Goal: Information Seeking & Learning: Understand process/instructions

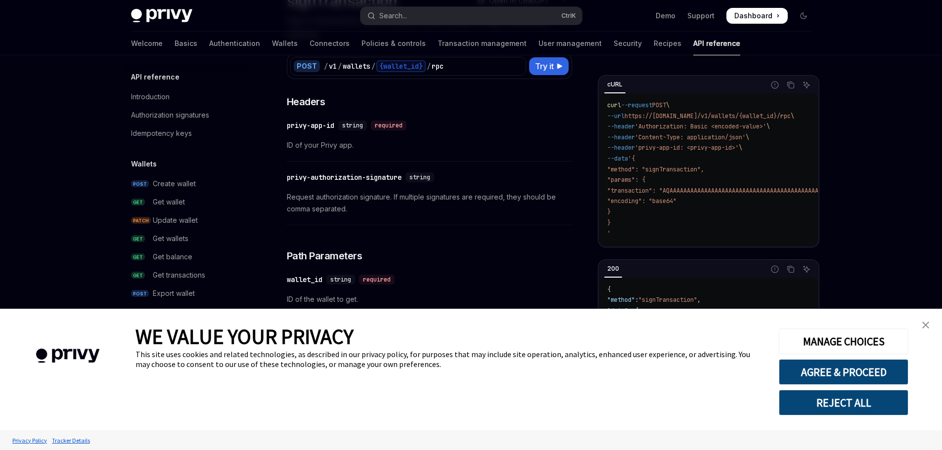
click at [927, 322] on img "close banner" at bounding box center [925, 325] width 7 height 7
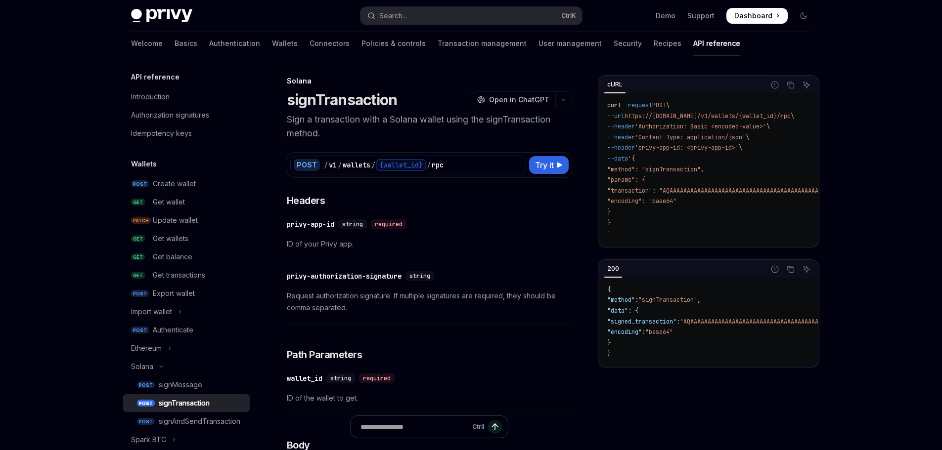
click at [290, 120] on p "Sign a transaction with a Solana wallet using the signTransaction method." at bounding box center [429, 127] width 285 height 28
drag, startPoint x: 290, startPoint y: 120, endPoint x: 395, endPoint y: 120, distance: 104.8
click at [395, 120] on p "Sign a transaction with a Solana wallet using the signTransaction method." at bounding box center [429, 127] width 285 height 28
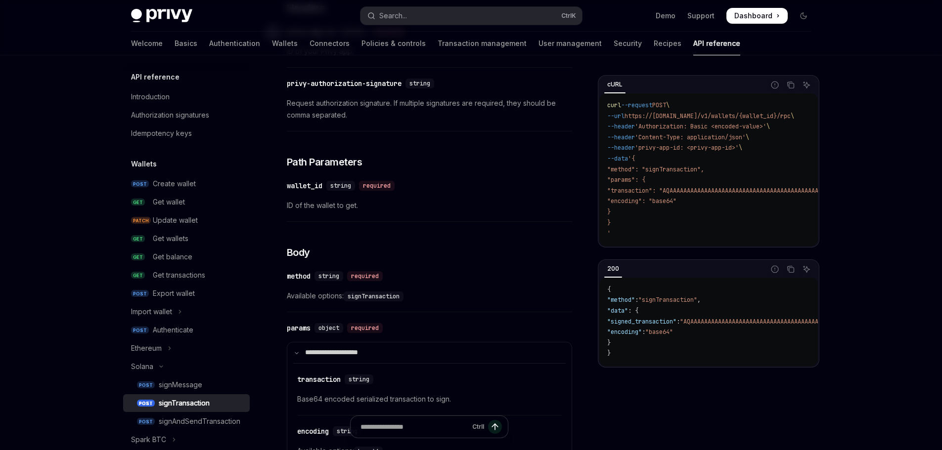
scroll to position [34, 0]
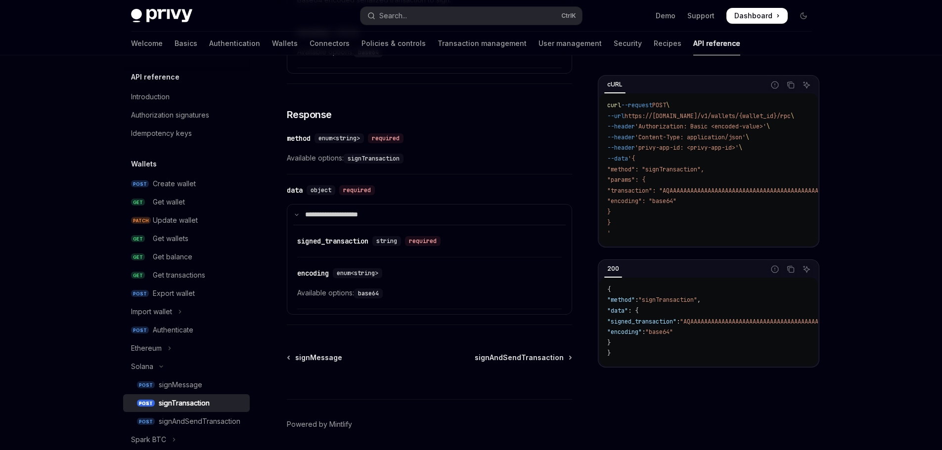
scroll to position [627, 0]
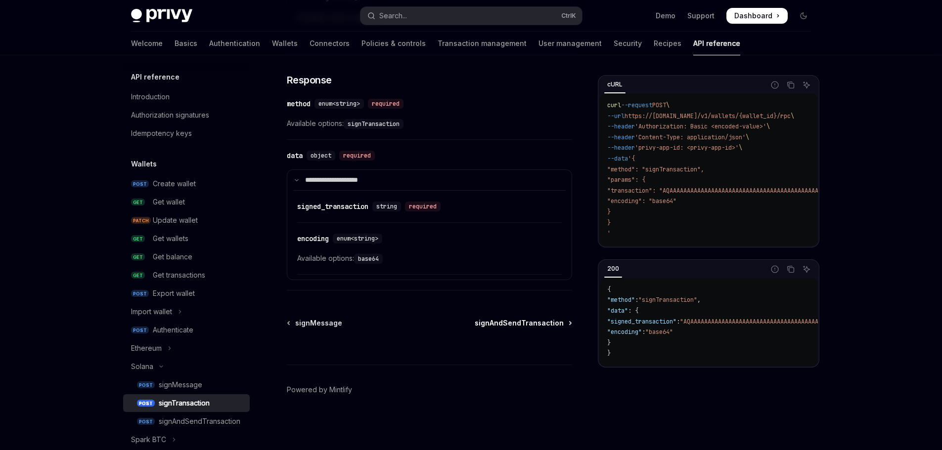
click at [497, 324] on span "signAndSendTransaction" at bounding box center [519, 323] width 89 height 10
type textarea "*"
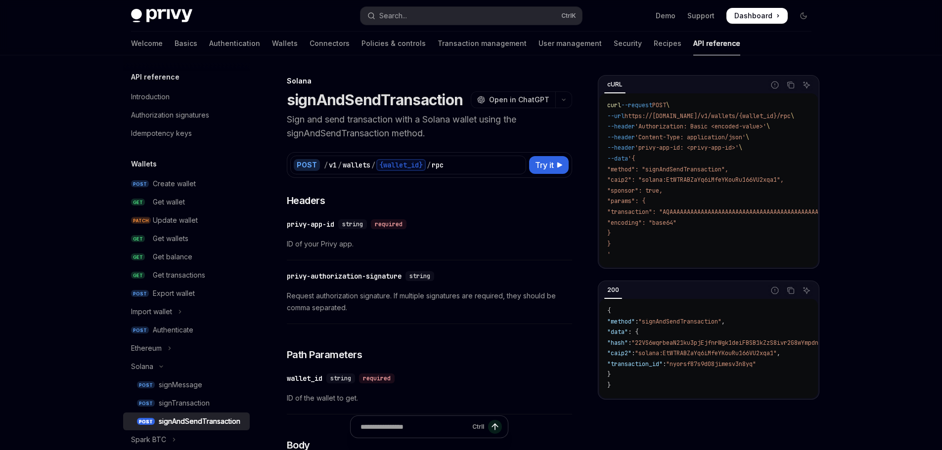
click at [309, 118] on p "Sign and send transaction with a Solana wallet using the signAndSendTransaction…" at bounding box center [429, 127] width 285 height 28
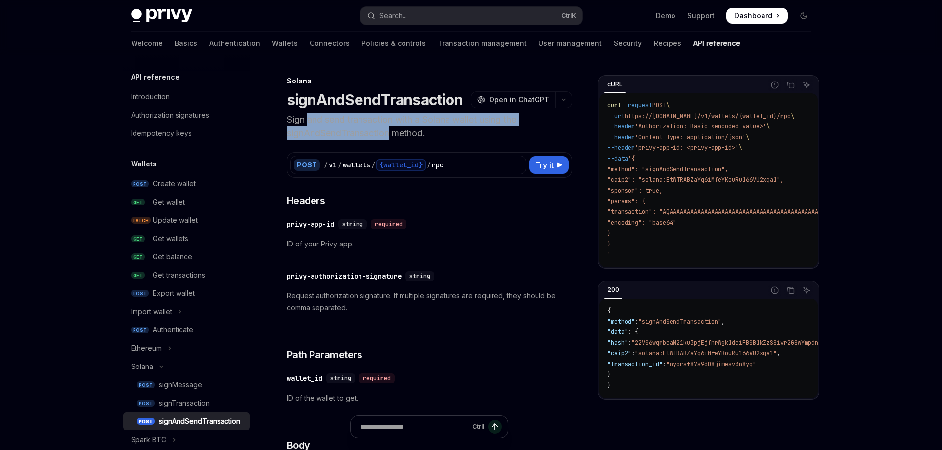
drag, startPoint x: 309, startPoint y: 118, endPoint x: 306, endPoint y: 134, distance: 16.1
click at [306, 134] on p "Sign and send transaction with a Solana wallet using the signAndSendTransaction…" at bounding box center [429, 127] width 285 height 28
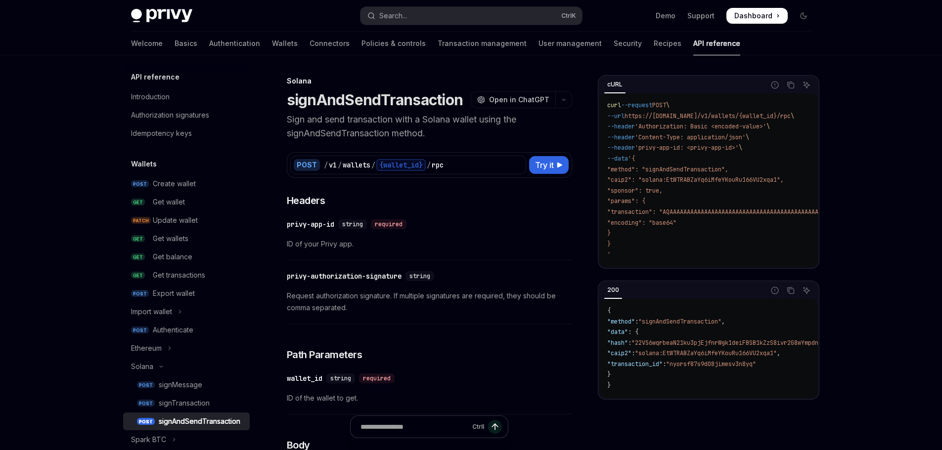
click at [306, 134] on p "Sign and send transaction with a Solana wallet using the signAndSendTransaction…" at bounding box center [429, 127] width 285 height 28
click at [318, 137] on p "Sign and send transaction with a Solana wallet using the signAndSendTransaction…" at bounding box center [429, 127] width 285 height 28
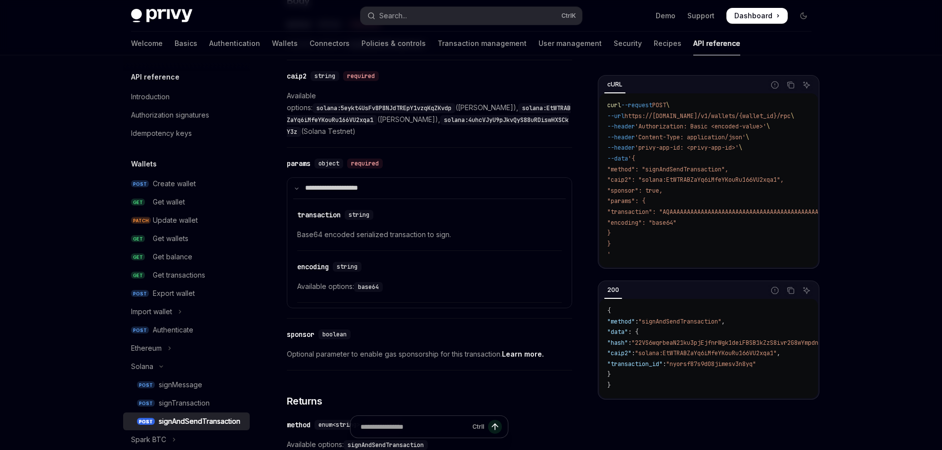
scroll to position [396, 0]
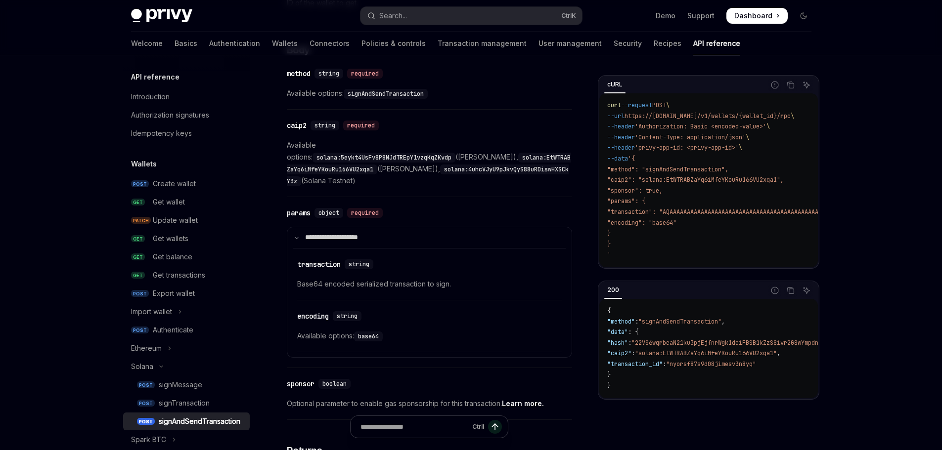
click at [294, 144] on span "Available options: solana:5eykt4UsFv8P8NJdTREpY1vzqKqZKvdp (Solana Mainnet), so…" at bounding box center [429, 162] width 285 height 47
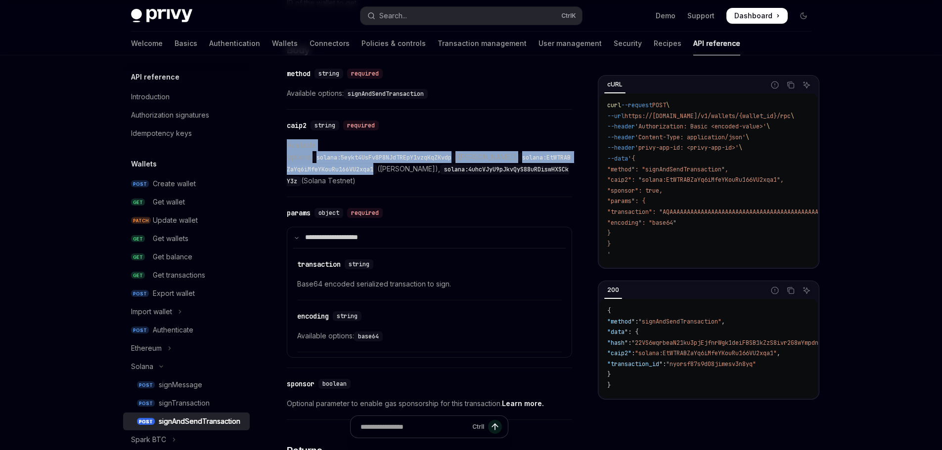
drag, startPoint x: 294, startPoint y: 144, endPoint x: 391, endPoint y: 162, distance: 98.5
click at [391, 162] on span "Available options: solana:5eykt4UsFv8P8NJdTREpY1vzqKqZKvdp (Solana Mainnet), so…" at bounding box center [429, 162] width 285 height 47
click at [391, 162] on code "solana:EtWTRABZaYq6iMfeYKouRu166VU2xqa1" at bounding box center [429, 164] width 284 height 22
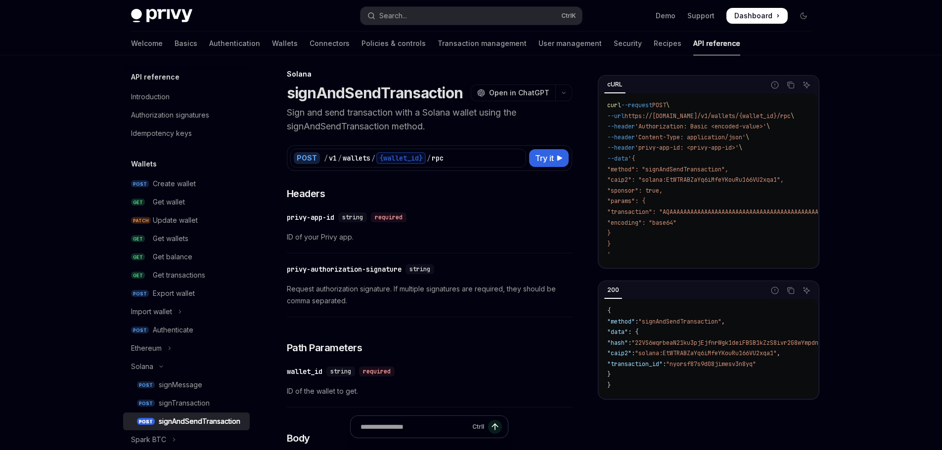
scroll to position [0, 0]
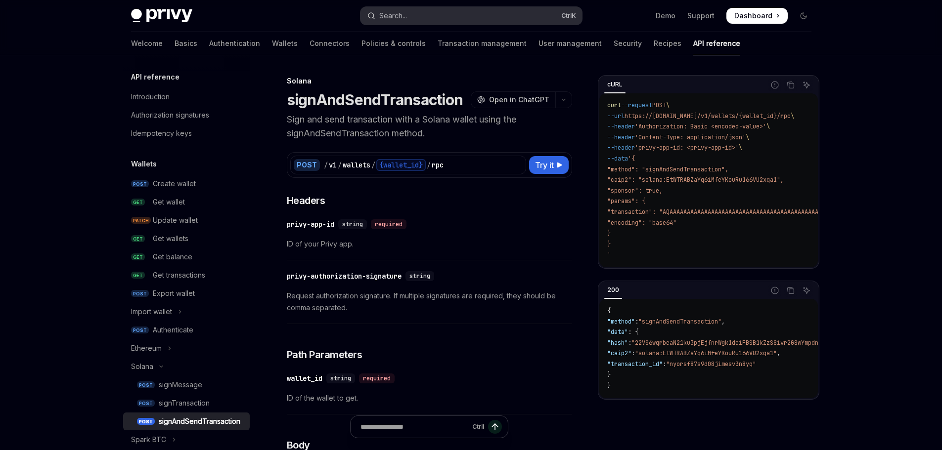
click at [463, 15] on button "Search... Ctrl K" at bounding box center [470, 16] width 221 height 18
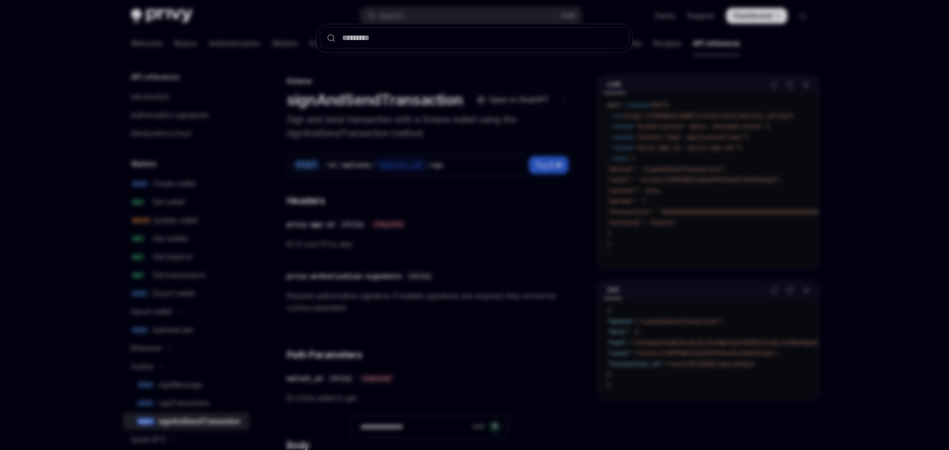
click at [434, 42] on input "text" at bounding box center [474, 37] width 309 height 21
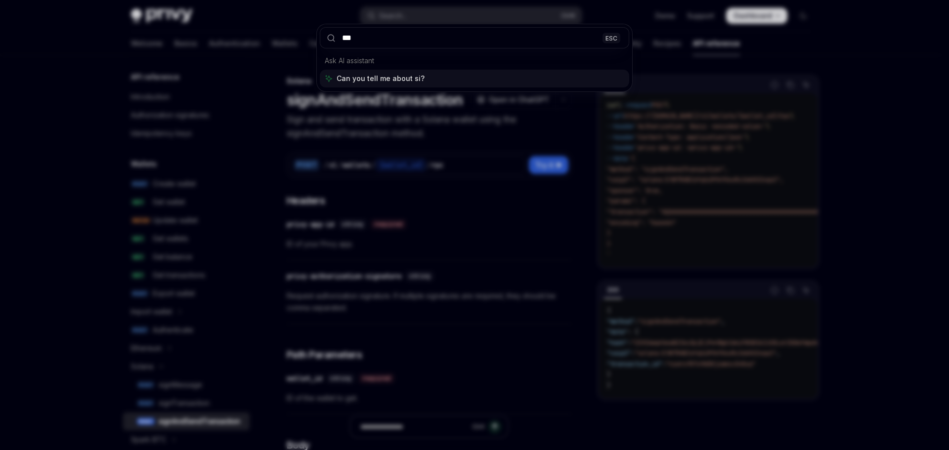
type input "****"
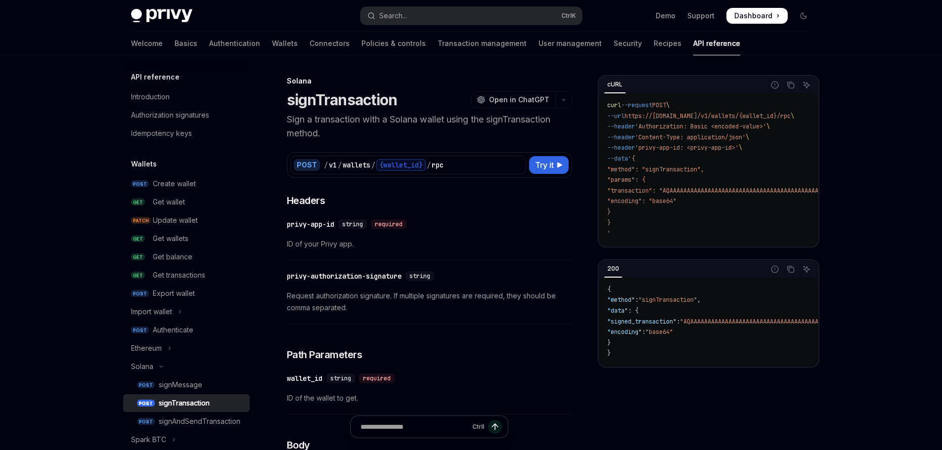
click at [460, 233] on div "​ privy-app-id string required ID of your Privy app." at bounding box center [429, 237] width 285 height 47
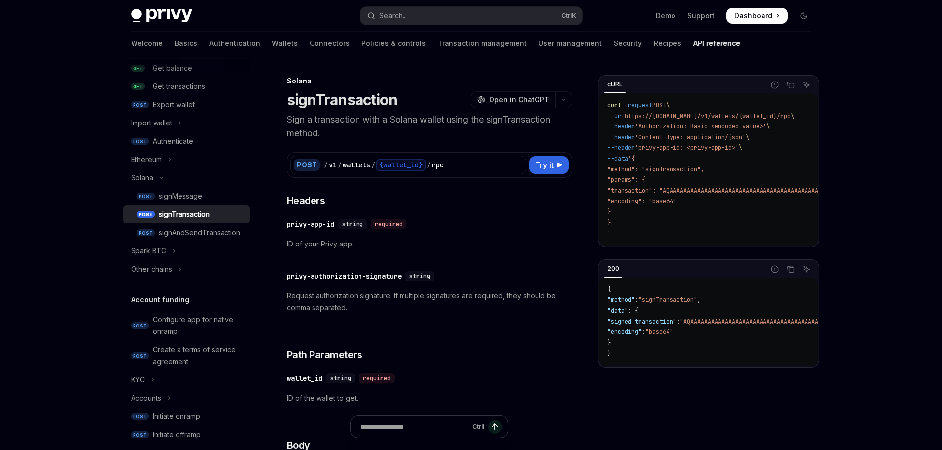
scroll to position [198, 0]
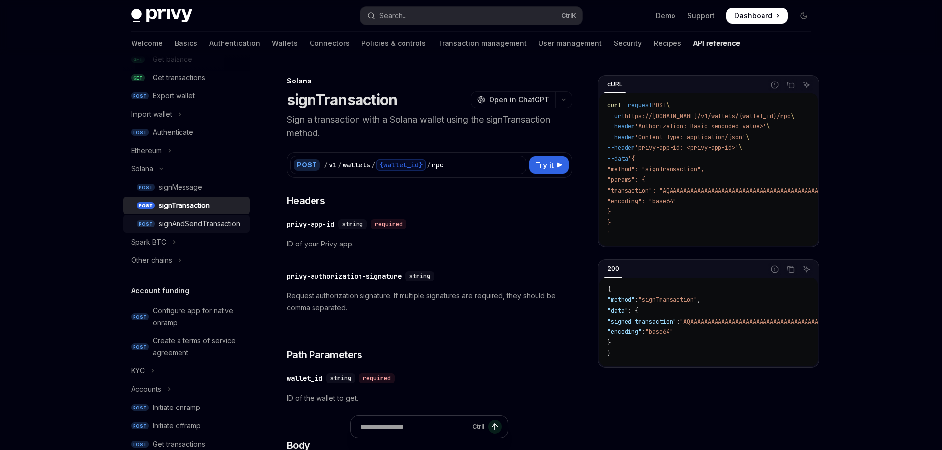
click at [169, 222] on div "signAndSendTransaction" at bounding box center [200, 224] width 82 height 12
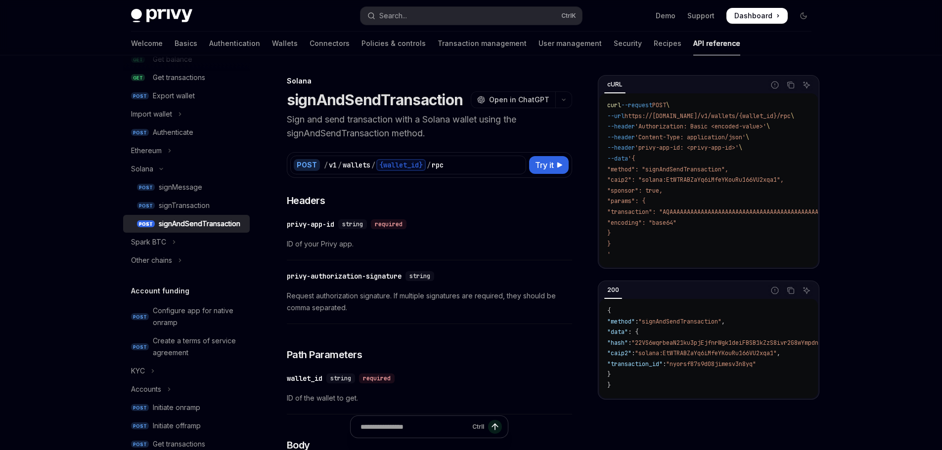
type textarea "*"
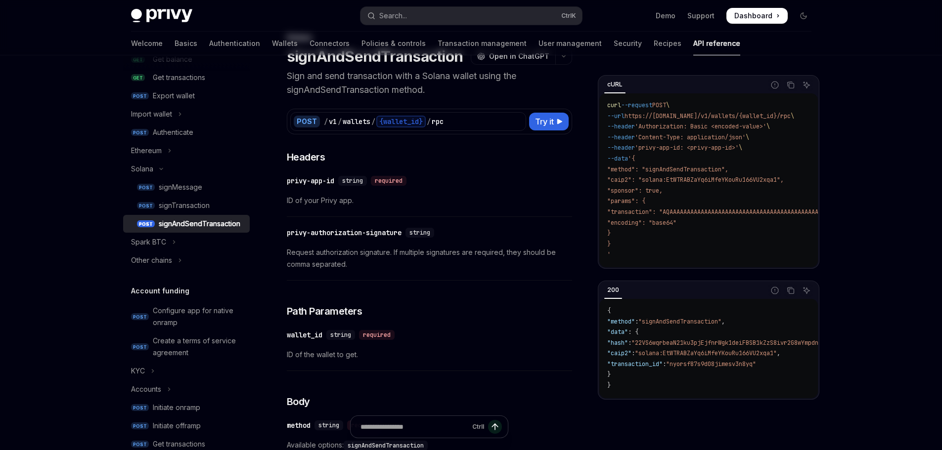
scroll to position [49, 0]
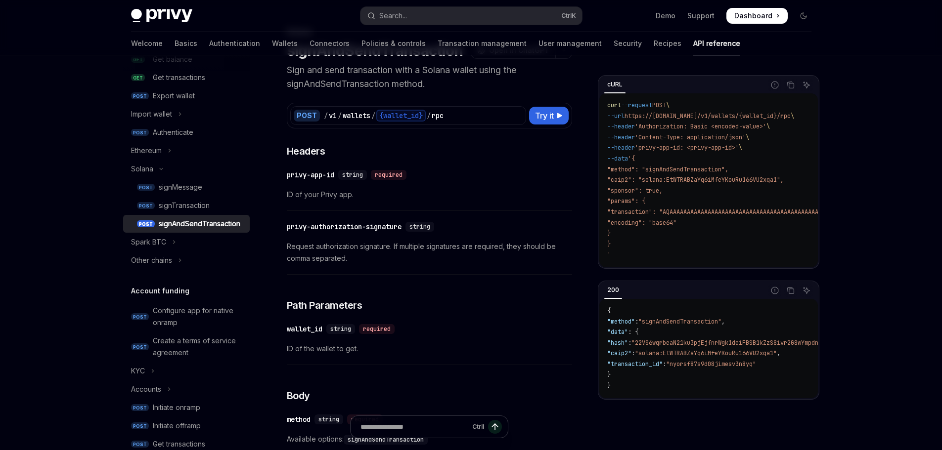
click at [618, 336] on span ""data"" at bounding box center [617, 332] width 21 height 8
drag, startPoint x: 618, startPoint y: 336, endPoint x: 660, endPoint y: 374, distance: 56.7
click at [660, 375] on code "{ "method" : "signAndSendTransaction" , "data" : { "hash" : "22VS6wqrbeaN21ku3p…" at bounding box center [788, 349] width 363 height 86
click at [660, 374] on code "{ "method" : "signAndSendTransaction" , "data" : { "hash" : "22VS6wqrbeaN21ku3p…" at bounding box center [788, 349] width 363 height 86
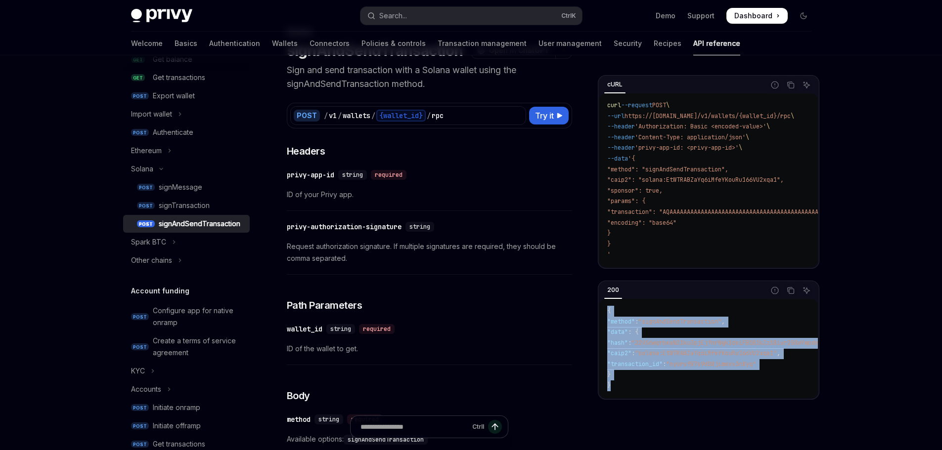
drag, startPoint x: 608, startPoint y: 316, endPoint x: 620, endPoint y: 392, distance: 76.6
click at [619, 392] on code "{ "method" : "signAndSendTransaction" , "data" : { "hash" : "22VS6wqrbeaN21ku3p…" at bounding box center [788, 349] width 363 height 86
click at [620, 392] on code "{ "method" : "signAndSendTransaction" , "data" : { "hash" : "22VS6wqrbeaN21ku3p…" at bounding box center [788, 349] width 363 height 86
drag, startPoint x: 618, startPoint y: 382, endPoint x: 600, endPoint y: 312, distance: 71.8
click at [600, 312] on div "{ "method" : "signAndSendTransaction" , "data" : { "hash" : "22VS6wqrbeaN21ku3p…" at bounding box center [708, 348] width 219 height 99
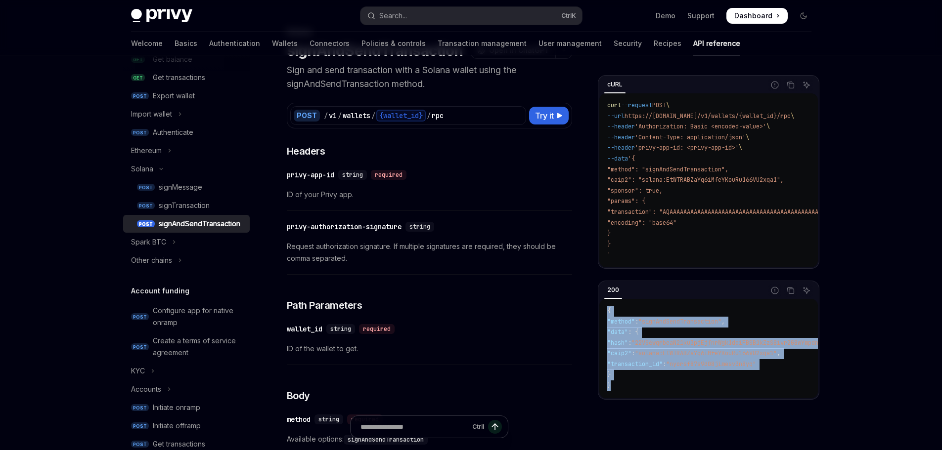
click at [604, 311] on div "{ "method" : "signAndSendTransaction" , "data" : { "hash" : "22VS6wqrbeaN21ku3p…" at bounding box center [708, 348] width 219 height 99
drag, startPoint x: 605, startPoint y: 311, endPoint x: 628, endPoint y: 395, distance: 87.3
click at [628, 395] on div "{ "method" : "signAndSendTransaction" , "data" : { "hash" : "22VS6wqrbeaN21ku3p…" at bounding box center [708, 348] width 219 height 99
click at [628, 392] on code "{ "method" : "signAndSendTransaction" , "data" : { "hash" : "22VS6wqrbeaN21ku3p…" at bounding box center [788, 349] width 363 height 86
drag, startPoint x: 610, startPoint y: 369, endPoint x: 604, endPoint y: 313, distance: 55.7
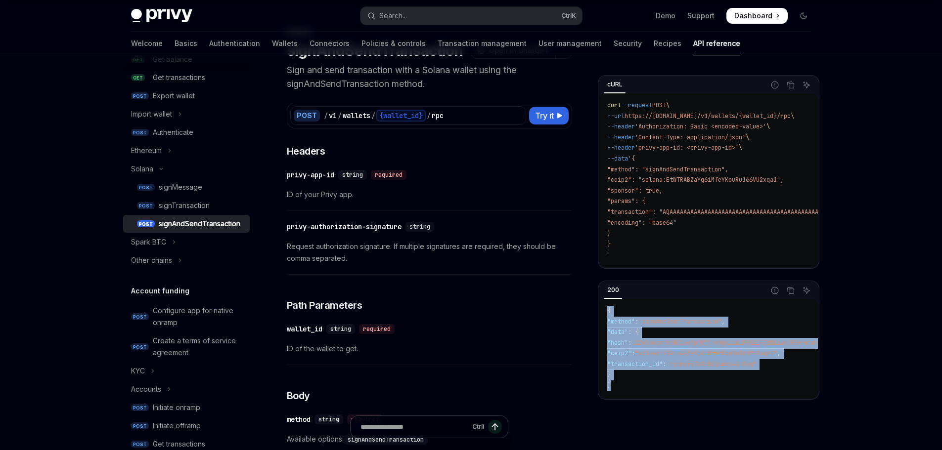
click at [604, 313] on div "{ "method" : "signAndSendTransaction" , "data" : { "hash" : "22VS6wqrbeaN21ku3p…" at bounding box center [708, 348] width 219 height 99
